Goal: Navigation & Orientation: Find specific page/section

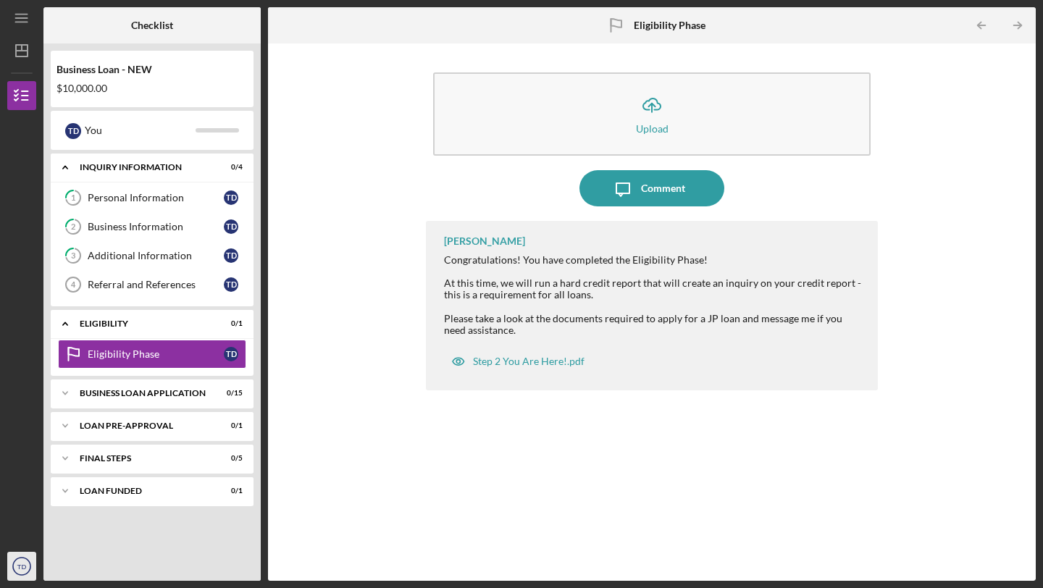
click at [22, 563] on text "TD" at bounding box center [21, 567] width 9 height 8
click at [312, 317] on div "Icon/Upload Upload Icon/Message Comment [PERSON_NAME] Congratulations! You have…" at bounding box center [651, 312] width 753 height 523
click at [26, 49] on icon "Icon/Dashboard" at bounding box center [22, 51] width 36 height 36
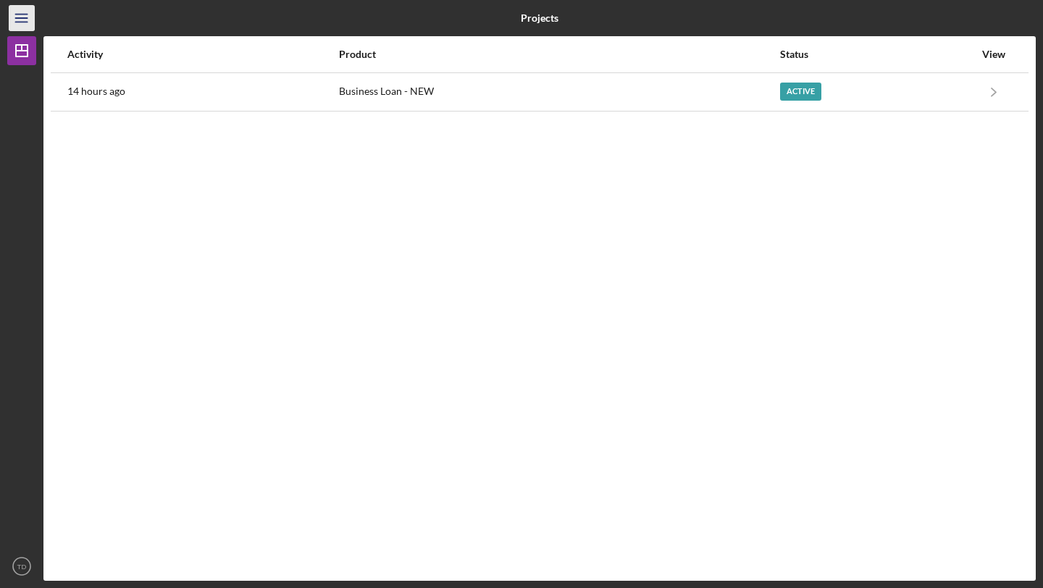
click at [30, 24] on icon "Icon/Menu" at bounding box center [22, 18] width 33 height 33
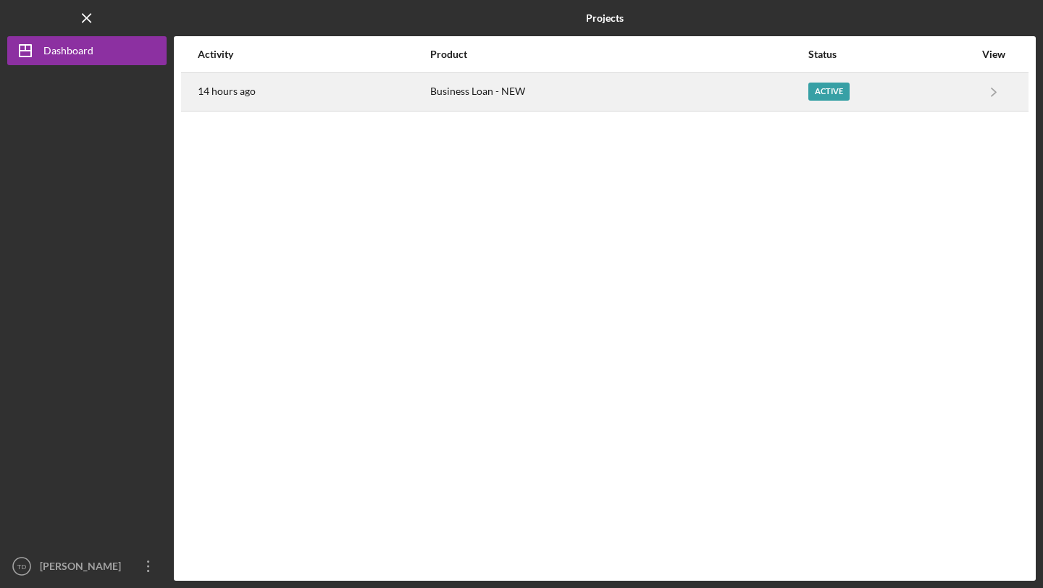
click at [203, 74] on div "14 hours ago" at bounding box center [313, 92] width 231 height 36
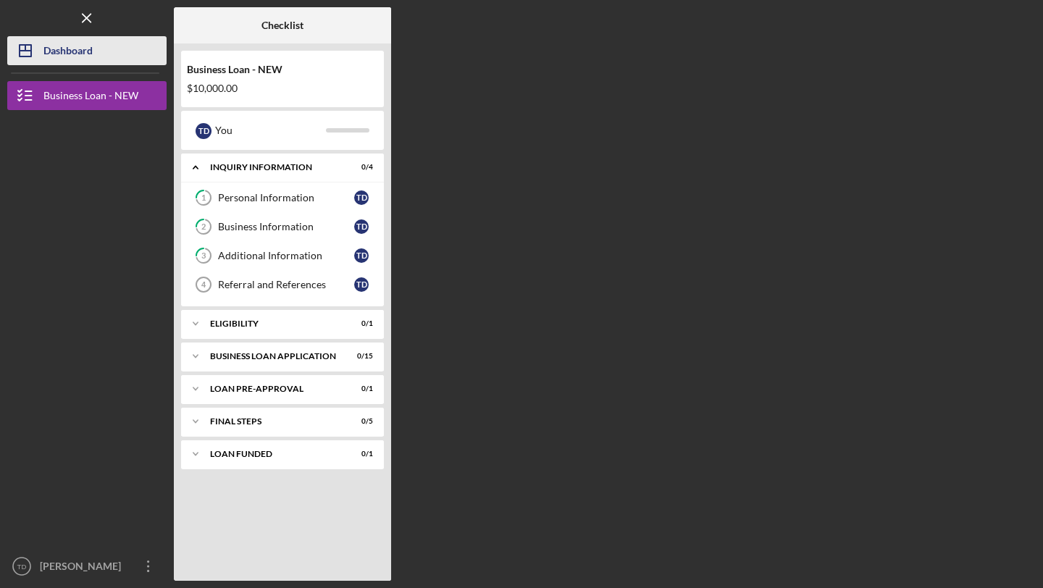
click at [94, 59] on button "Icon/Dashboard Dashboard" at bounding box center [86, 50] width 159 height 29
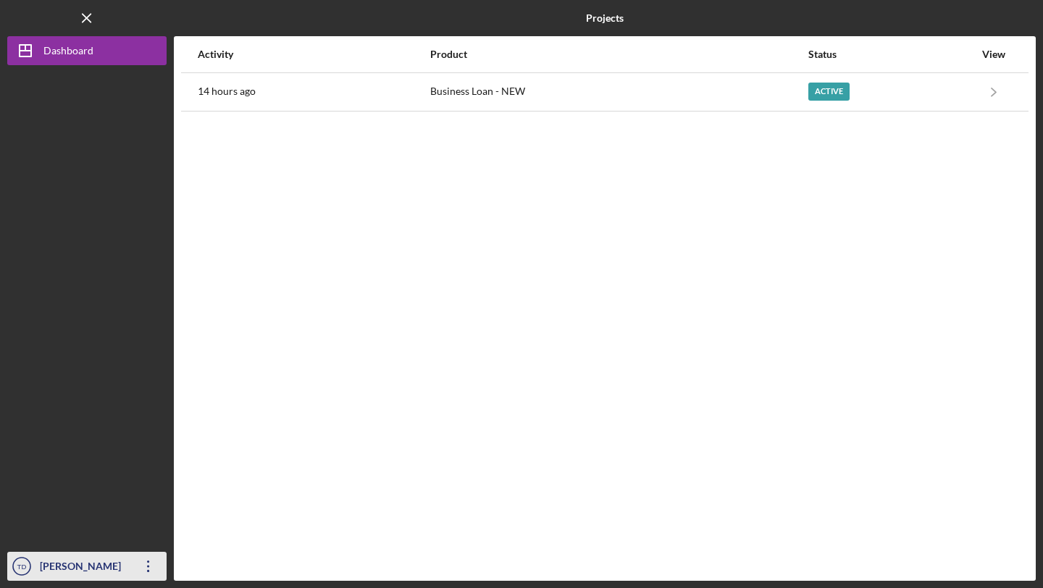
click at [148, 559] on icon "Icon/Overflow" at bounding box center [148, 566] width 36 height 36
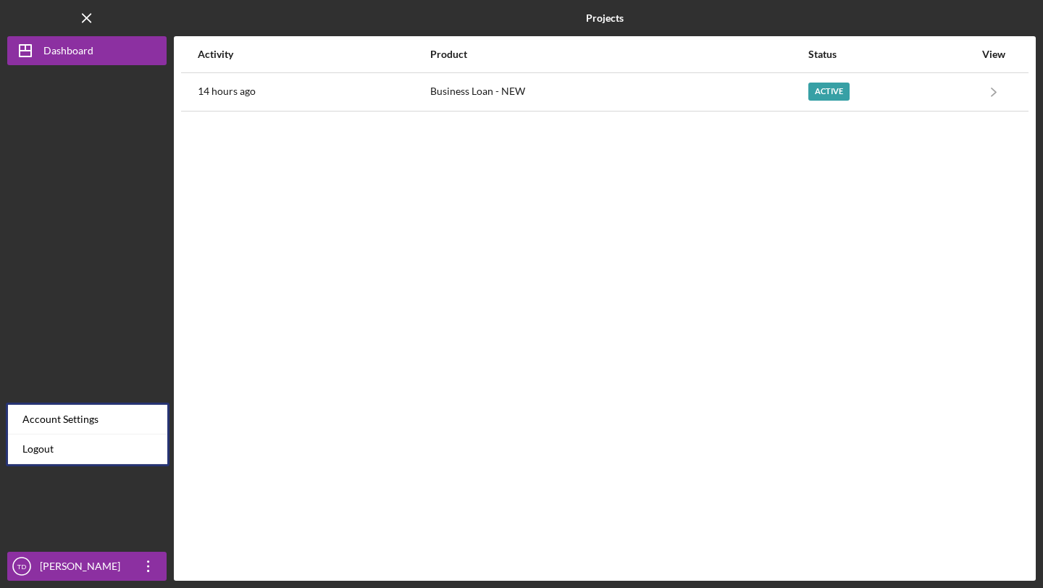
click at [115, 317] on div at bounding box center [86, 308] width 159 height 487
